Goal: Check status: Check status

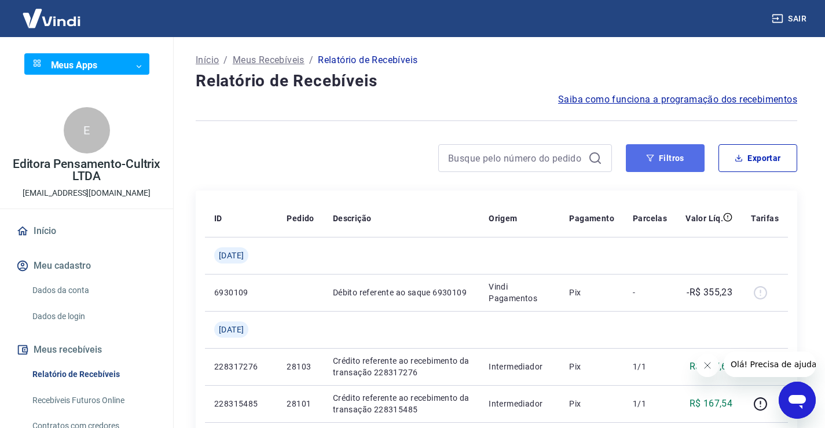
click at [676, 156] on button "Filtros" at bounding box center [665, 158] width 79 height 28
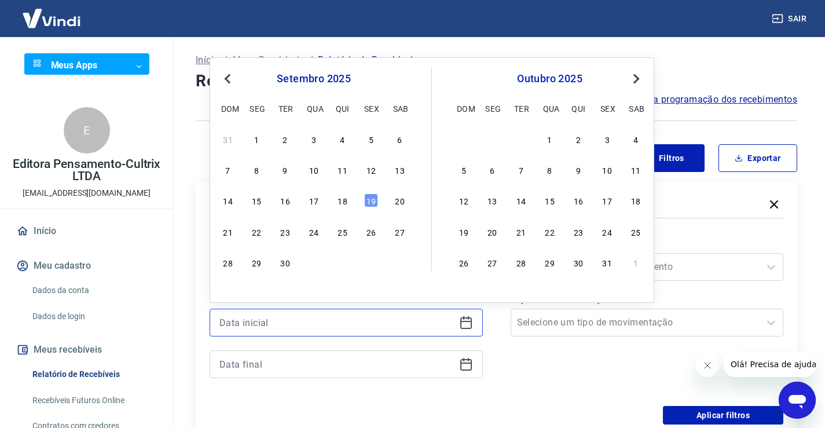
click at [314, 321] on input at bounding box center [336, 322] width 235 height 17
click at [313, 203] on div "17" at bounding box center [314, 200] width 14 height 14
type input "[DATE]"
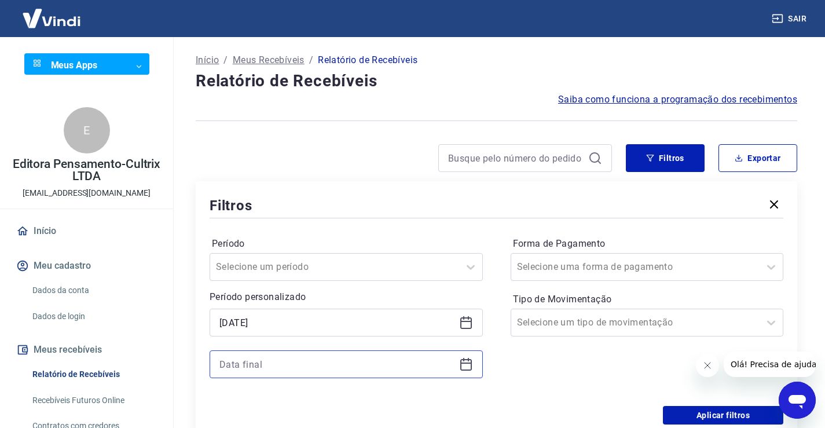
click at [257, 361] on input at bounding box center [336, 364] width 235 height 17
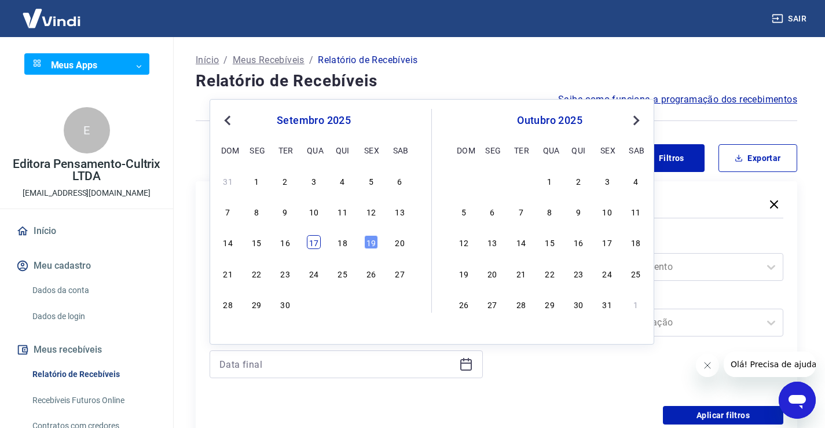
click at [315, 244] on div "17" at bounding box center [314, 242] width 14 height 14
type input "[DATE]"
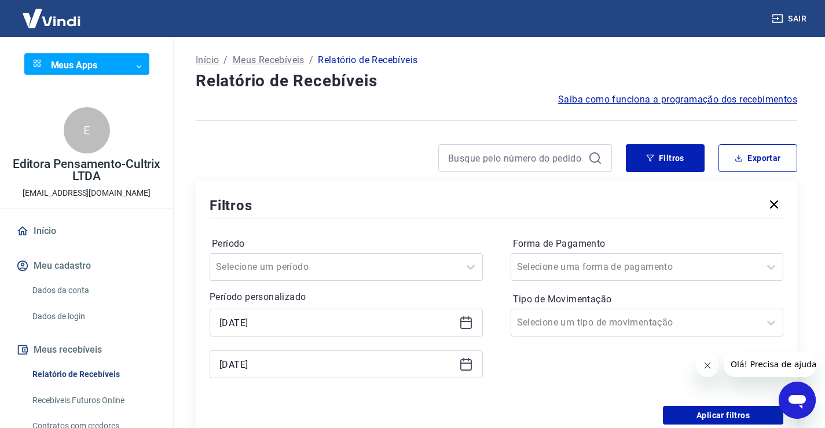
scroll to position [58, 0]
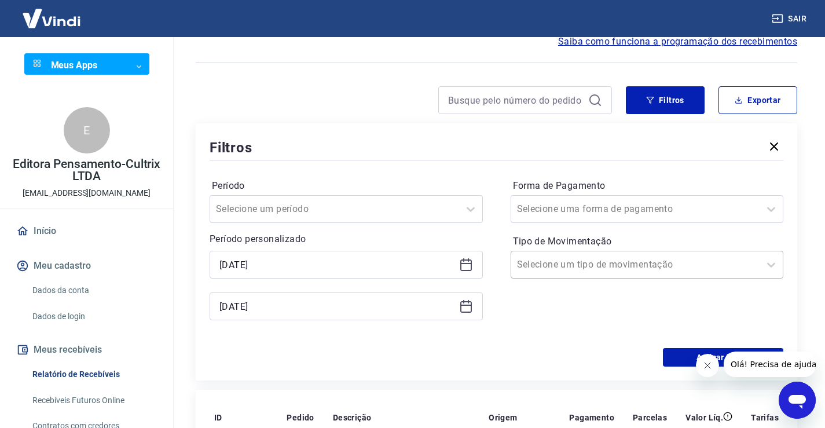
click at [559, 265] on input "Tipo de Movimentação" at bounding box center [575, 265] width 117 height 14
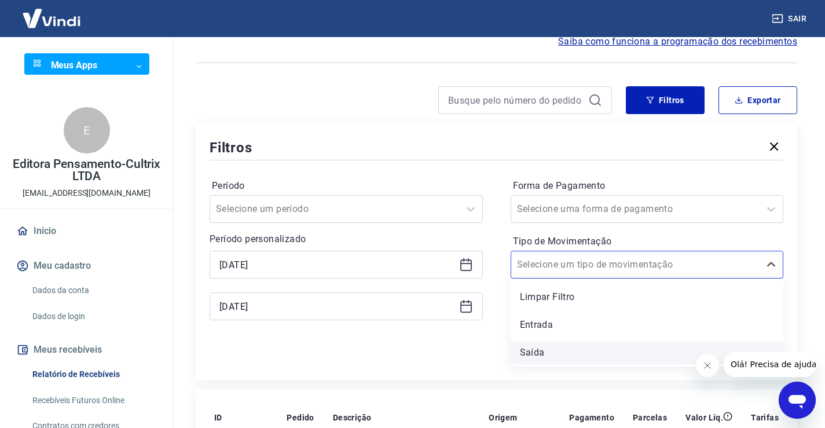
click at [536, 354] on div "Saída" at bounding box center [647, 352] width 273 height 23
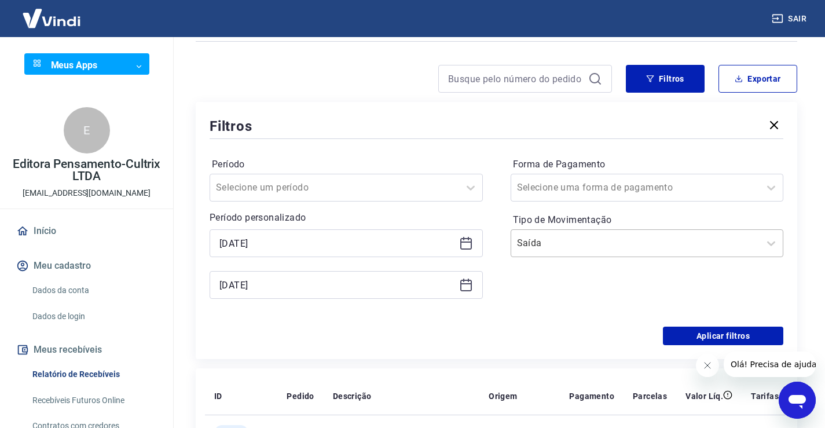
scroll to position [116, 0]
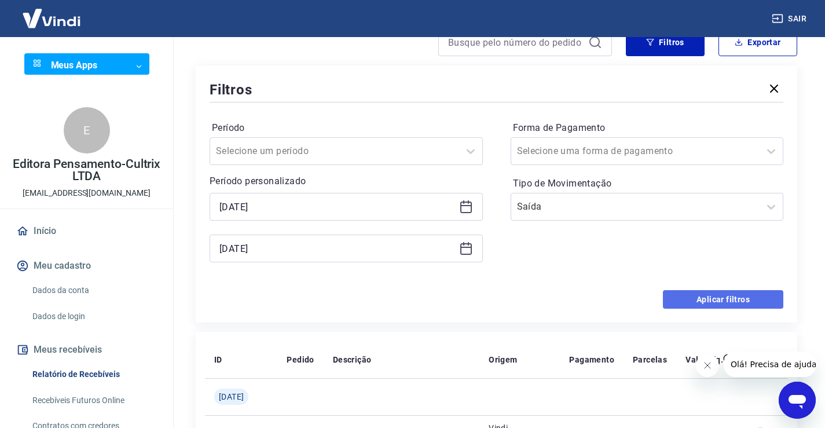
click at [719, 297] on button "Aplicar filtros" at bounding box center [723, 299] width 120 height 19
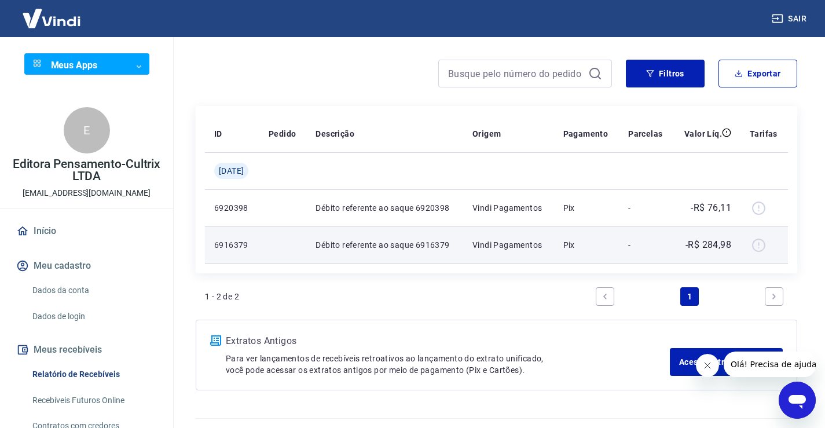
scroll to position [111, 0]
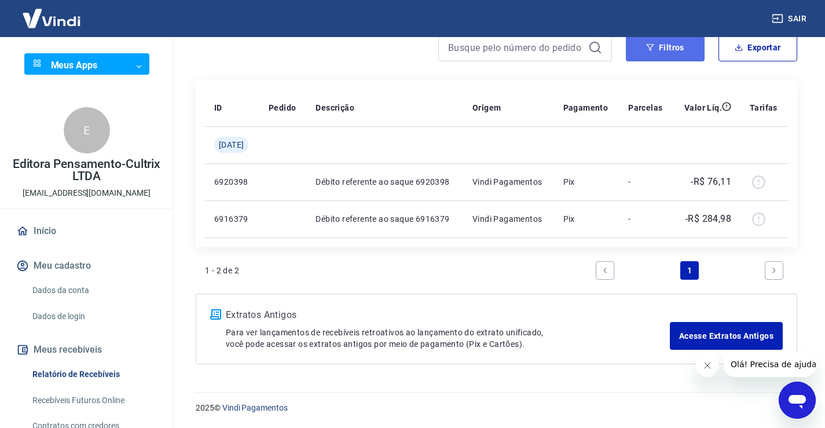
click at [674, 41] on button "Filtros" at bounding box center [665, 48] width 79 height 28
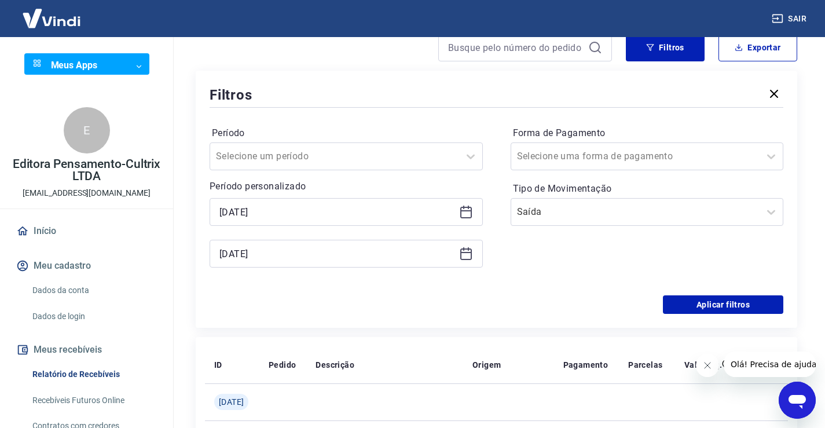
click at [464, 214] on icon at bounding box center [466, 212] width 14 height 14
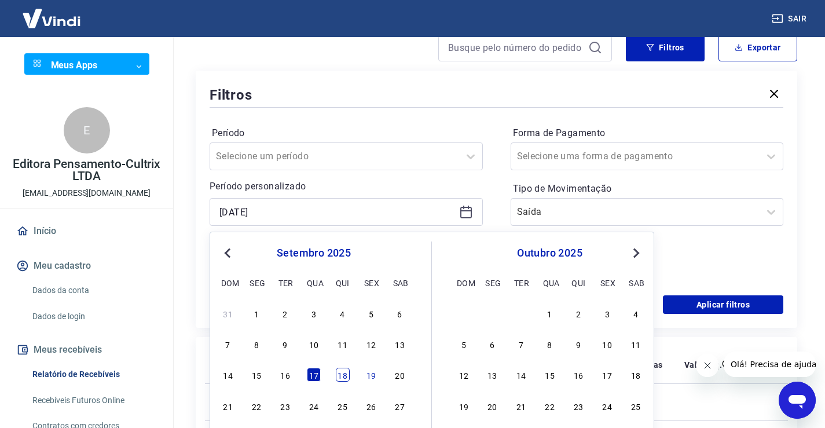
click at [343, 378] on div "18" at bounding box center [343, 375] width 14 height 14
type input "[DATE]"
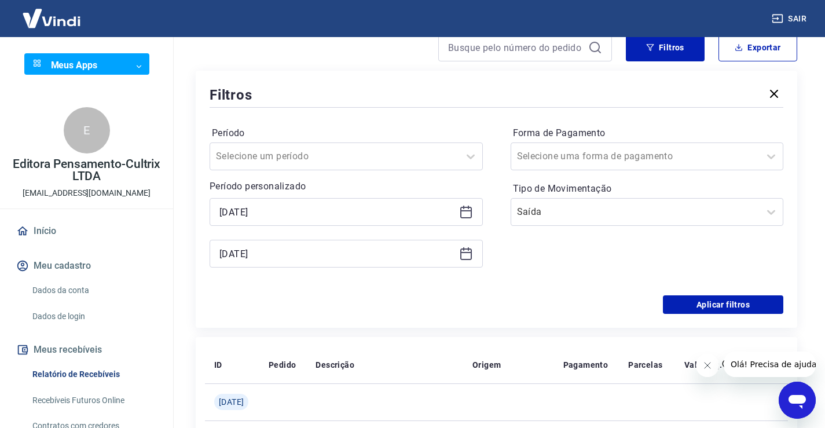
click at [469, 255] on icon at bounding box center [466, 254] width 14 height 14
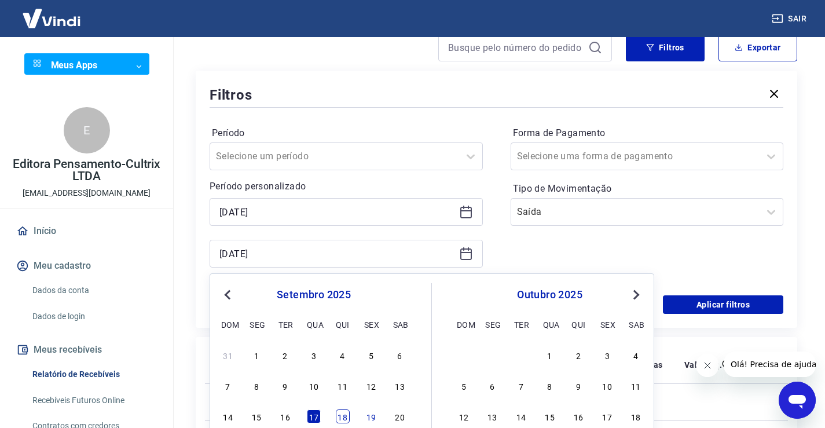
click at [341, 416] on div "18" at bounding box center [343, 416] width 14 height 14
type input "[DATE]"
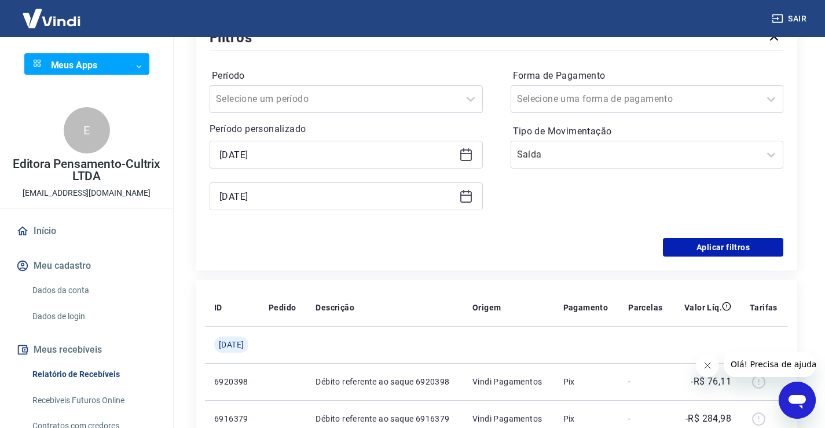
scroll to position [169, 0]
click at [703, 247] on button "Aplicar filtros" at bounding box center [723, 246] width 120 height 19
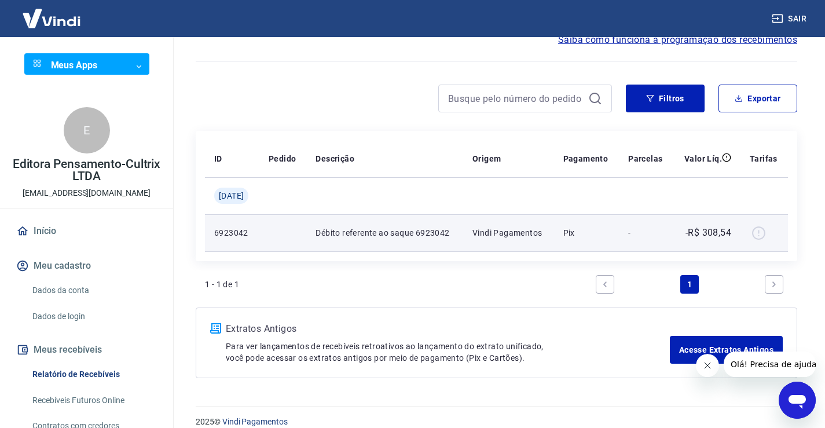
scroll to position [74, 0]
